Goal: Task Accomplishment & Management: Use online tool/utility

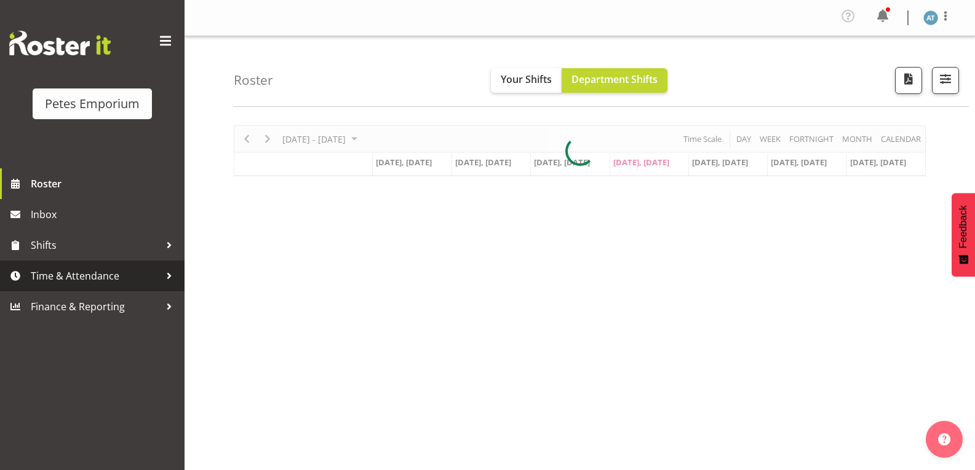
click at [100, 262] on link "Time & Attendance" at bounding box center [92, 276] width 185 height 31
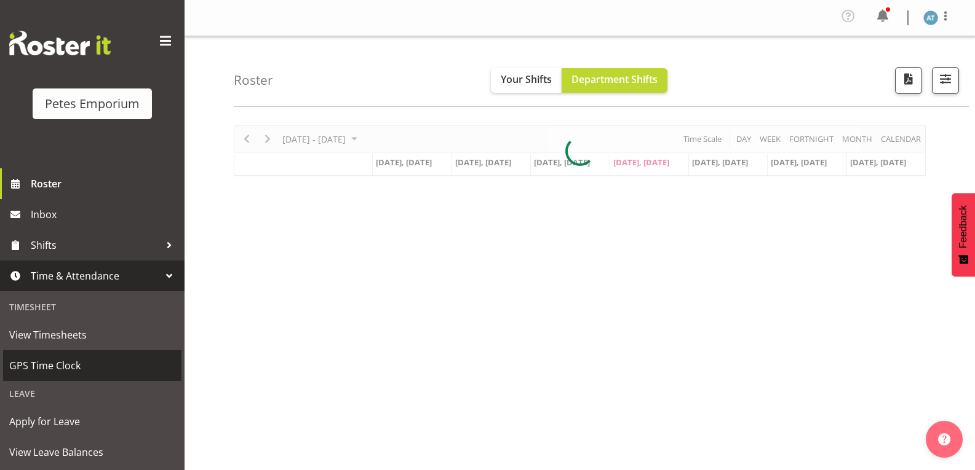
click at [75, 362] on span "GPS Time Clock" at bounding box center [92, 366] width 166 height 18
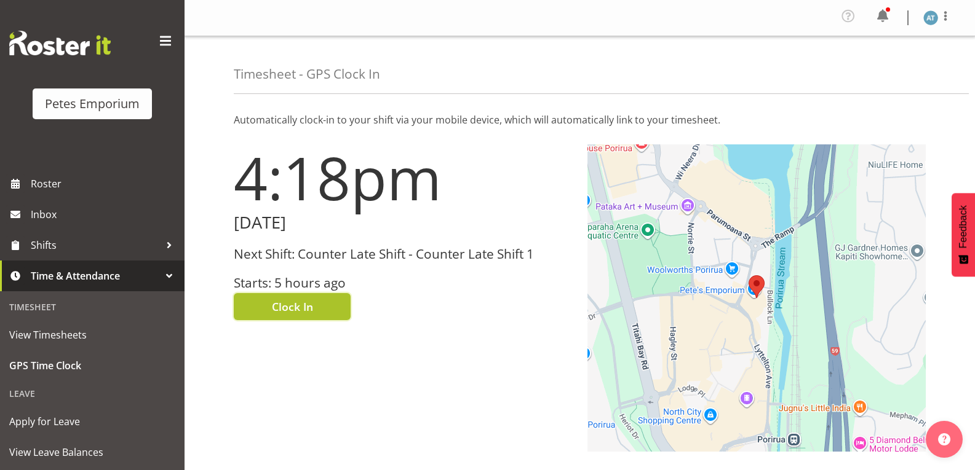
click at [317, 314] on button "Clock In" at bounding box center [292, 306] width 117 height 27
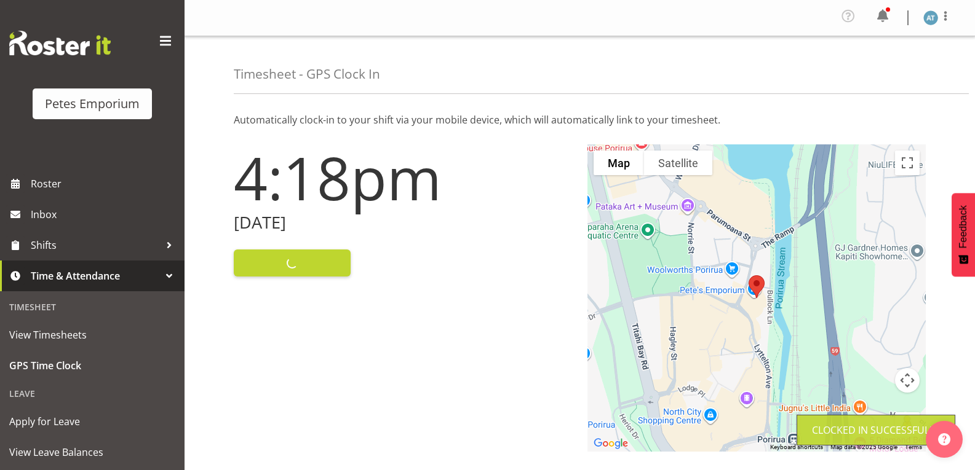
click at [954, 23] on div "Profile Log Out" at bounding box center [942, 18] width 39 height 18
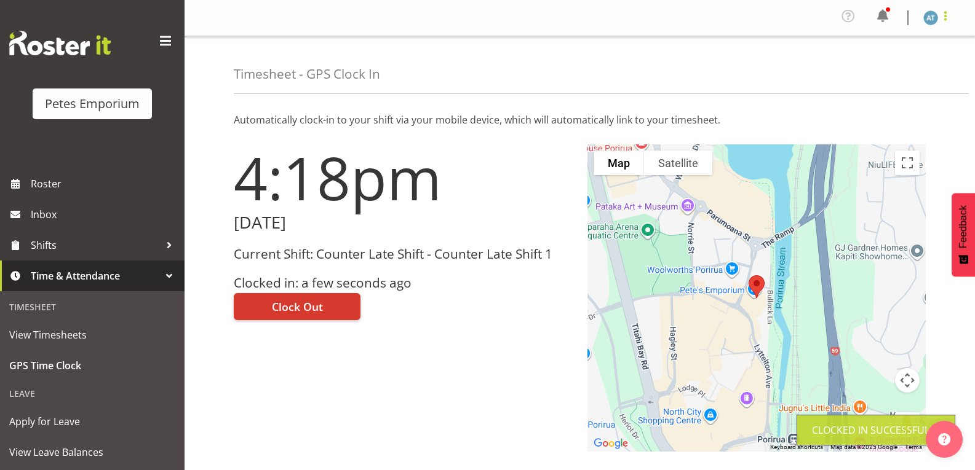
click at [945, 18] on span at bounding box center [945, 16] width 15 height 15
click at [902, 74] on link "Log Out" at bounding box center [894, 68] width 118 height 22
